Goal: Task Accomplishment & Management: Complete application form

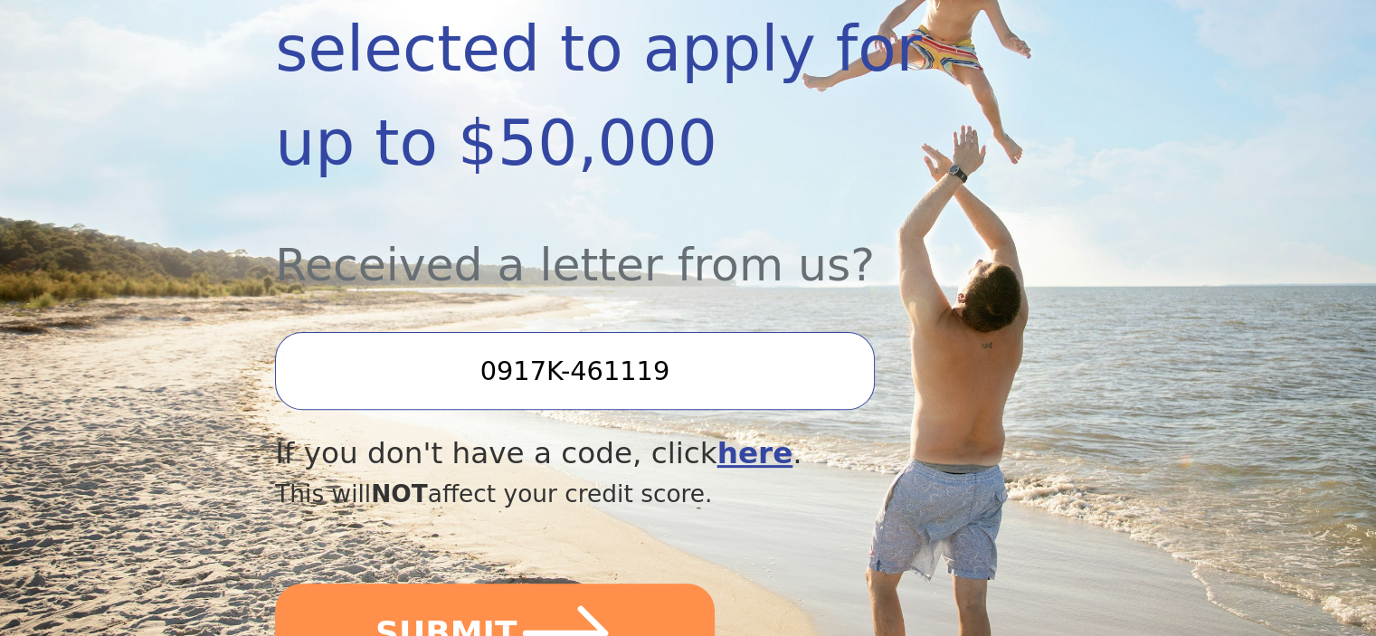
scroll to position [482, 0]
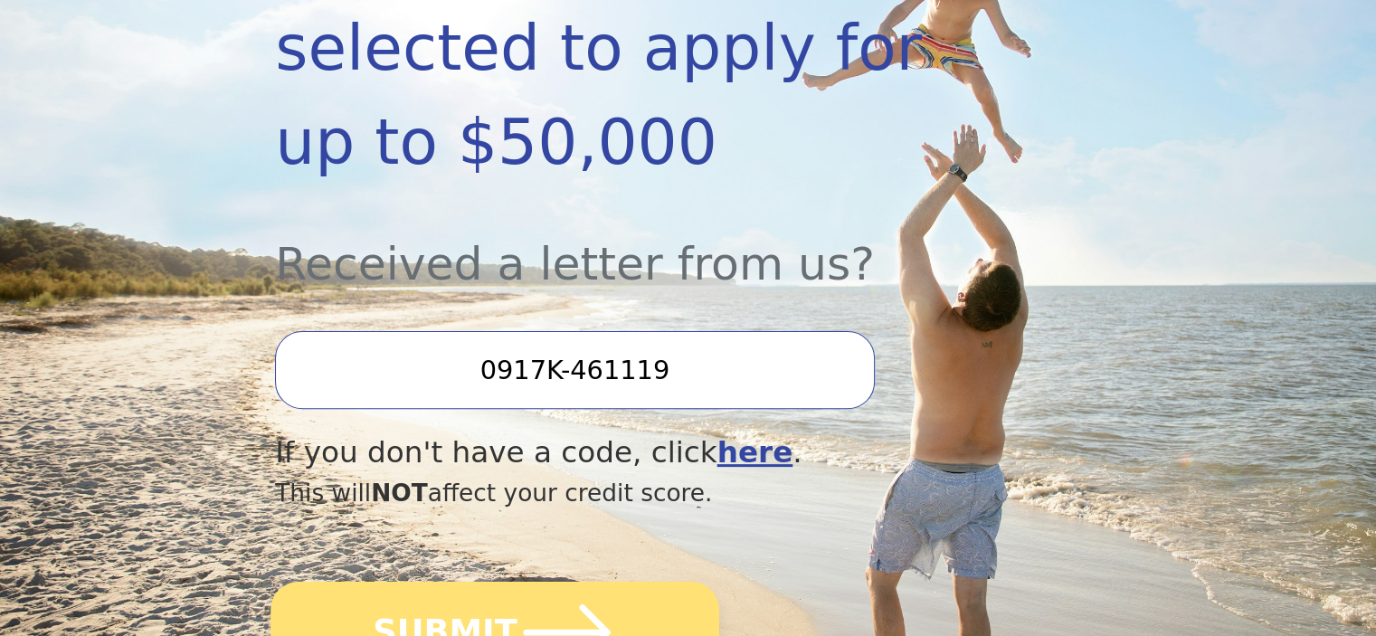
click at [568, 583] on icon "submit" at bounding box center [568, 633] width 100 height 100
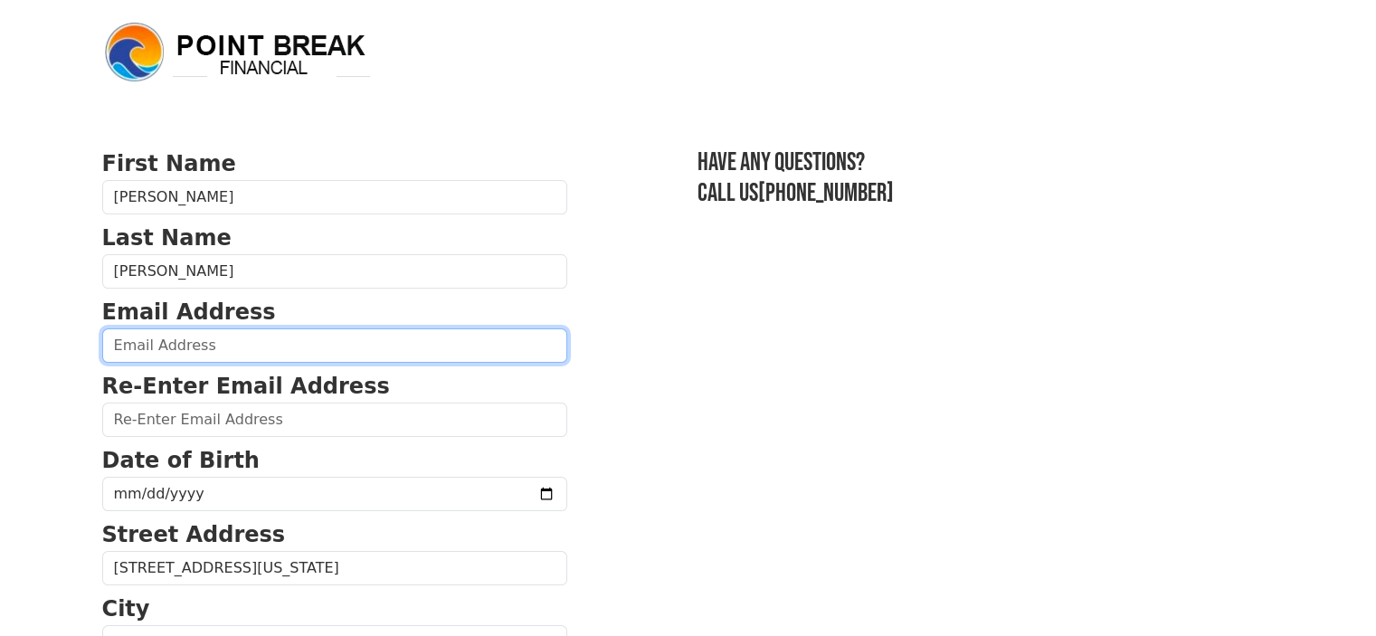
click at [401, 354] on input "email" at bounding box center [334, 345] width 465 height 34
type input "tinagandarillas@yahoo.com"
type input "(908) 963-8402"
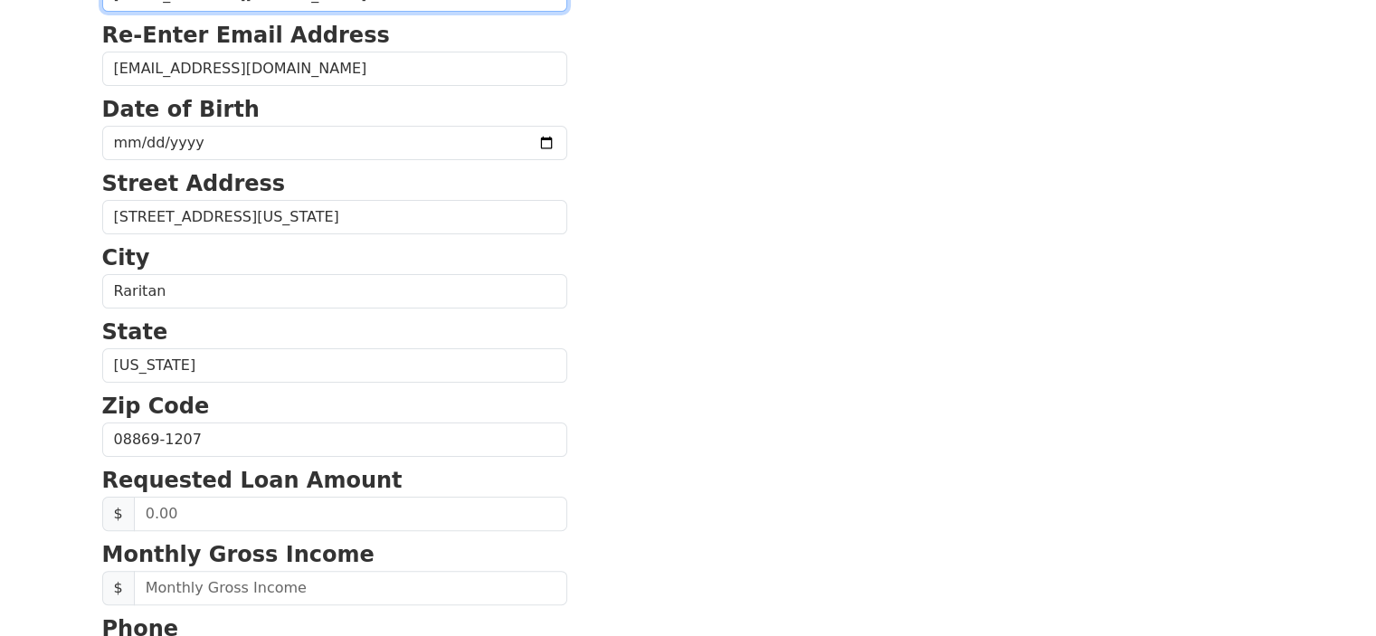
scroll to position [329, 0]
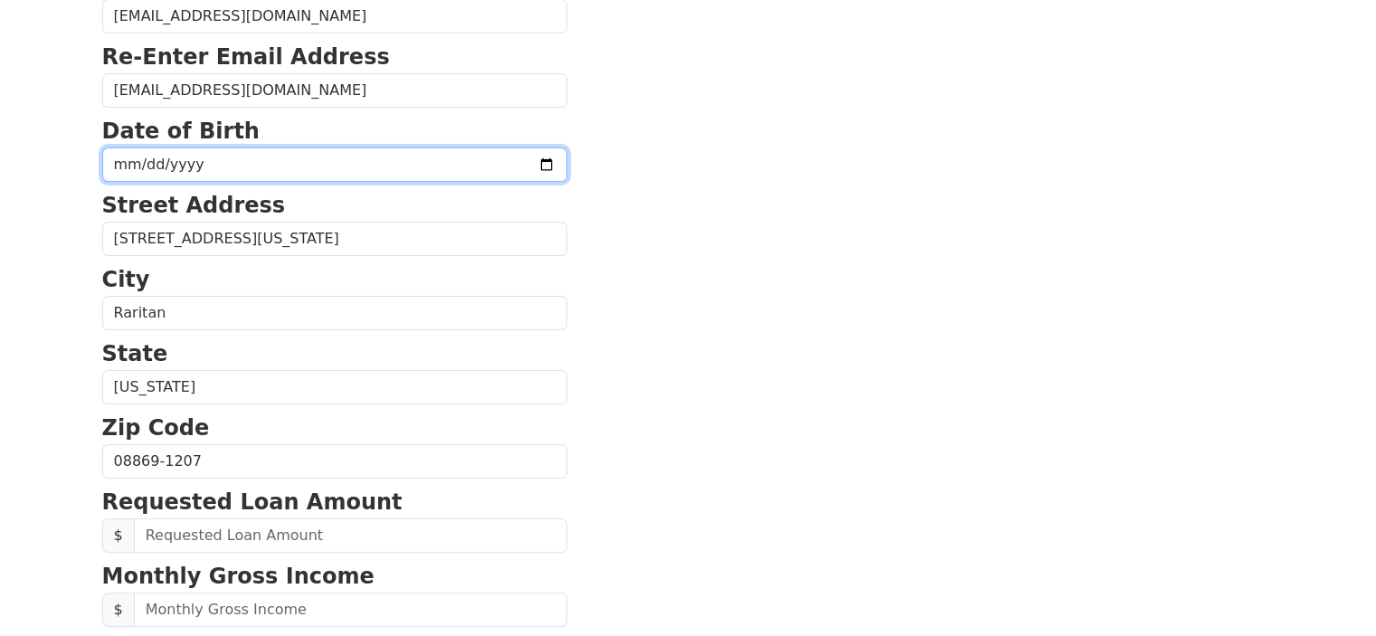
click at [335, 166] on input "date" at bounding box center [334, 164] width 465 height 34
type input "1969-07-06"
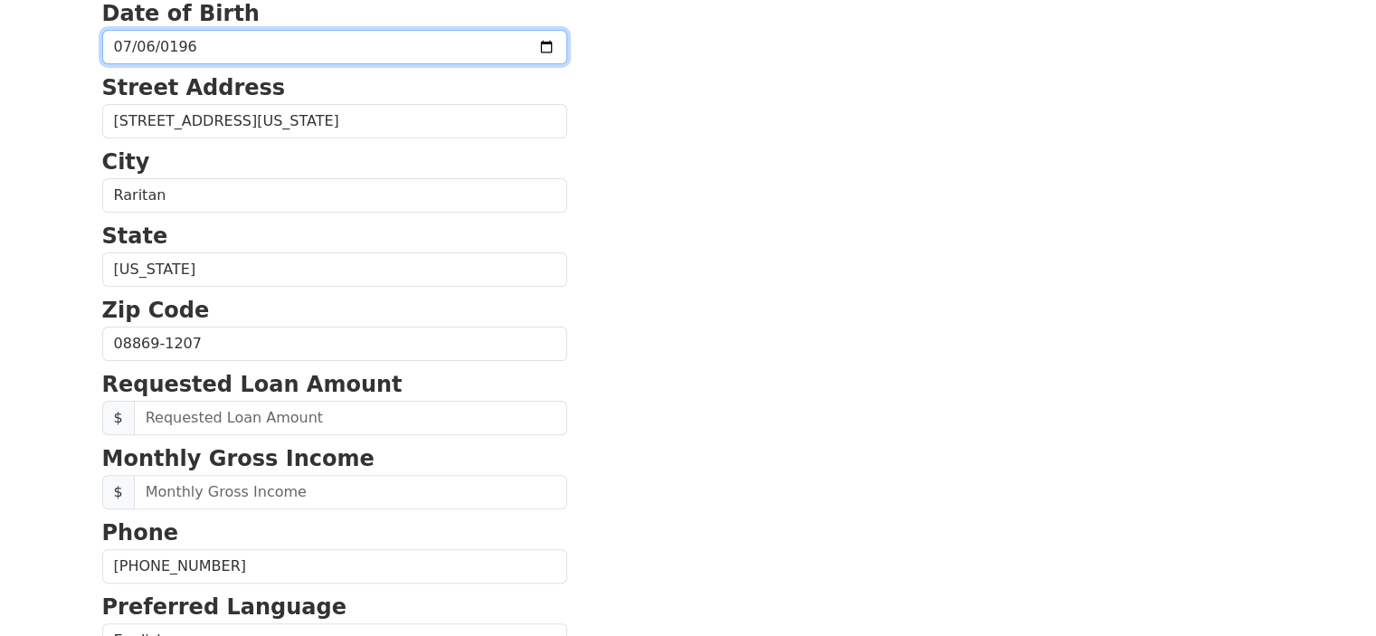
scroll to position [449, 0]
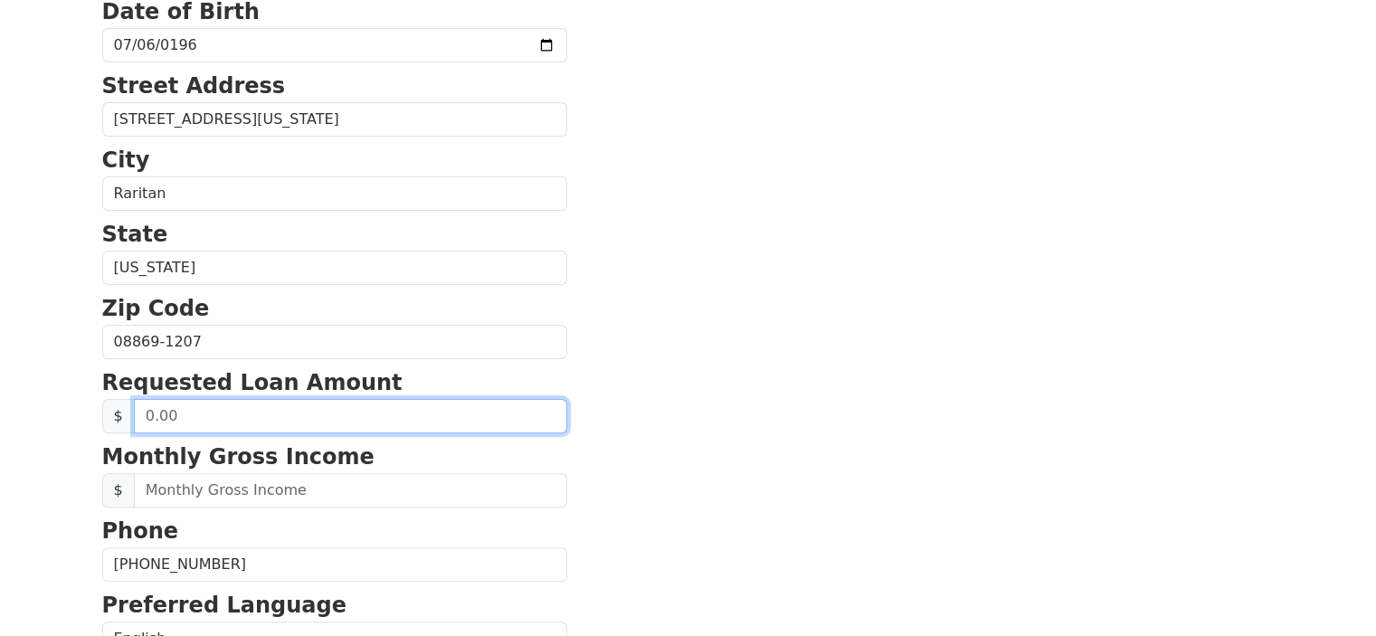
click at [320, 423] on input "text" at bounding box center [350, 416] width 433 height 34
type input "15,000.00"
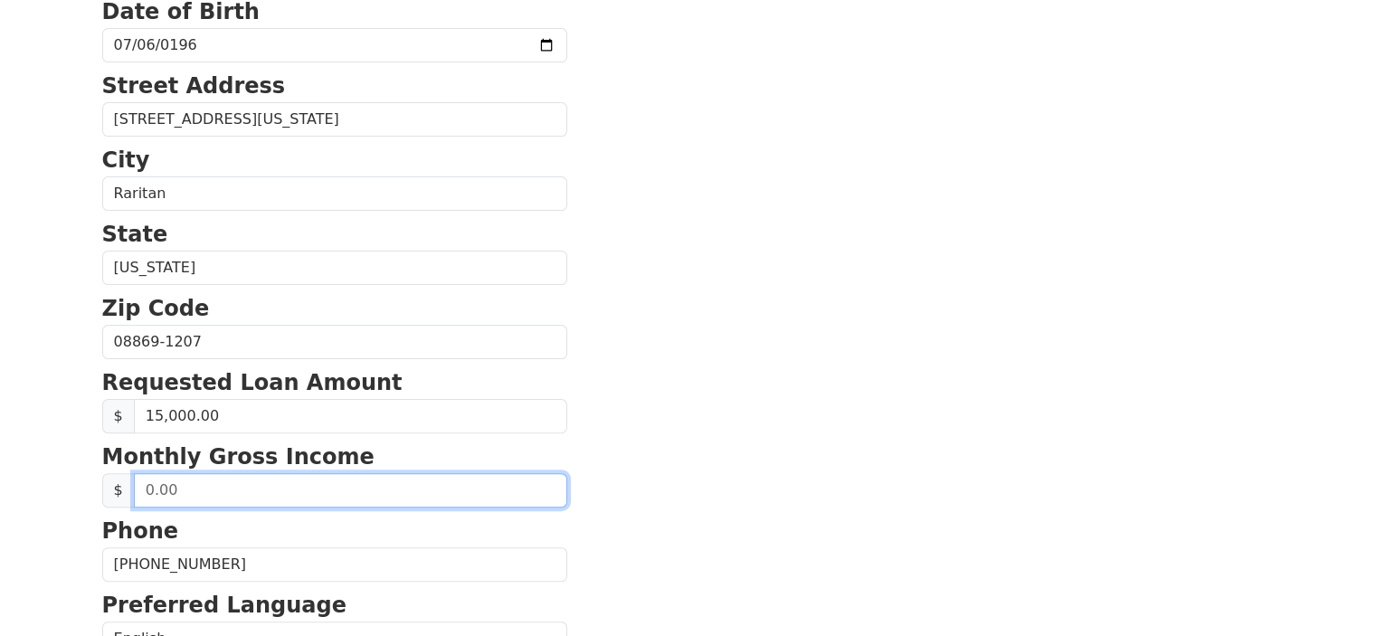
click at [286, 497] on input "text" at bounding box center [350, 490] width 433 height 34
type input "8,400.00"
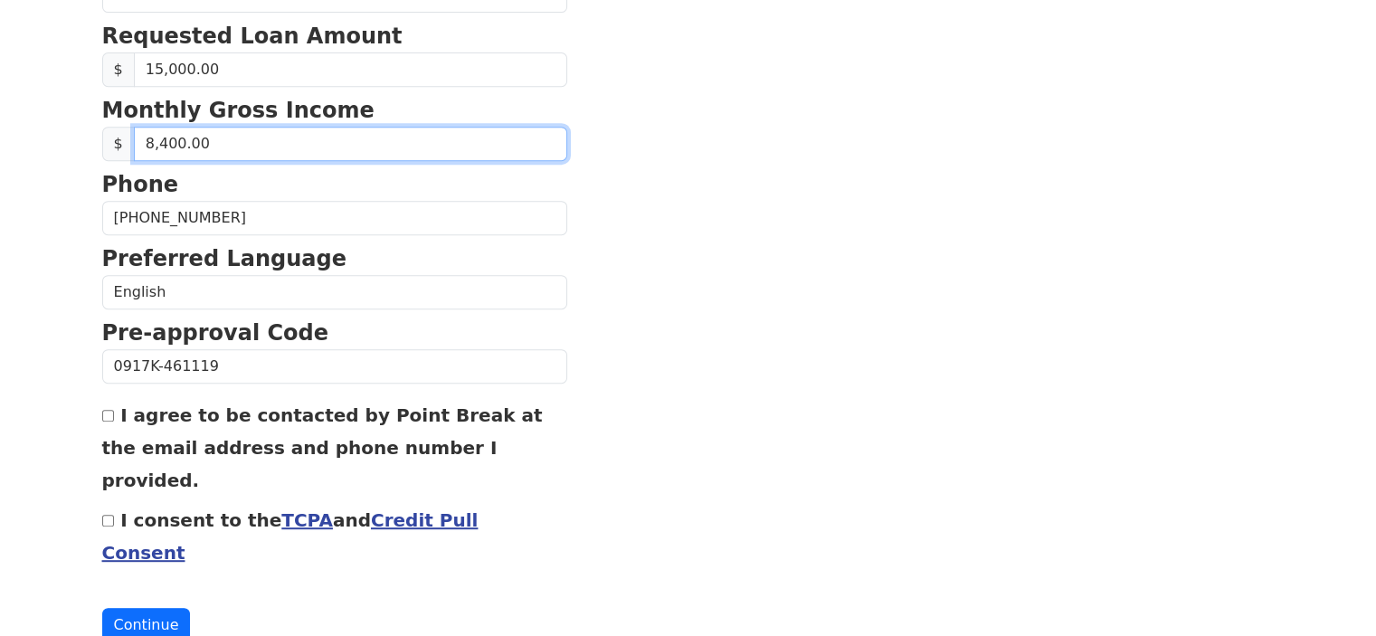
scroll to position [798, 0]
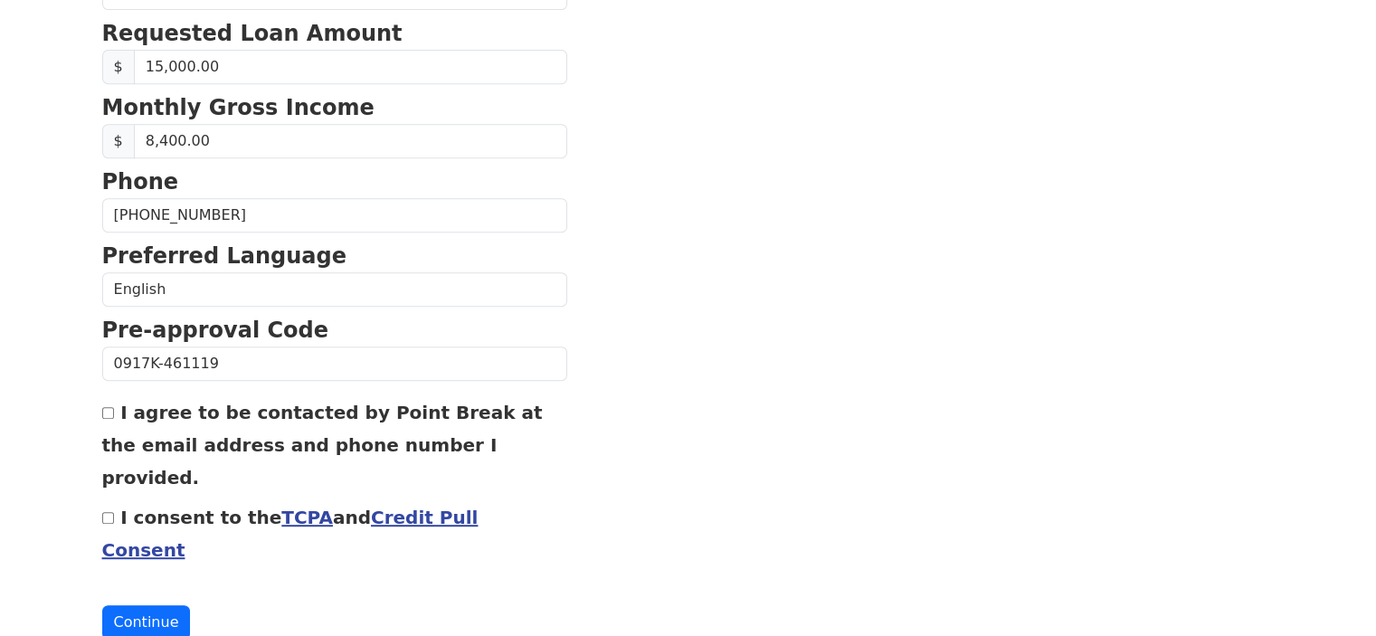
click at [108, 407] on input "I agree to be contacted by Point Break at the email address and phone number I …" at bounding box center [108, 413] width 12 height 12
checkbox input "true"
click at [108, 512] on input "I consent to the TCPA and Credit Pull Consent" at bounding box center [108, 518] width 12 height 12
checkbox input "true"
click at [148, 605] on button "Continue" at bounding box center [146, 622] width 89 height 34
